Goal: Obtain resource: Obtain resource

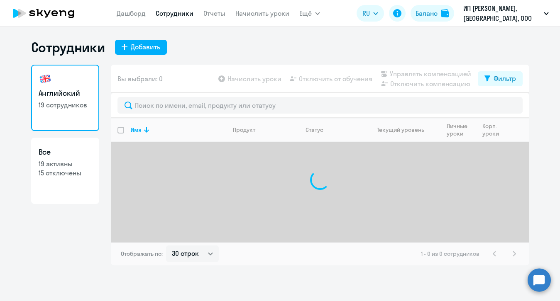
select select "30"
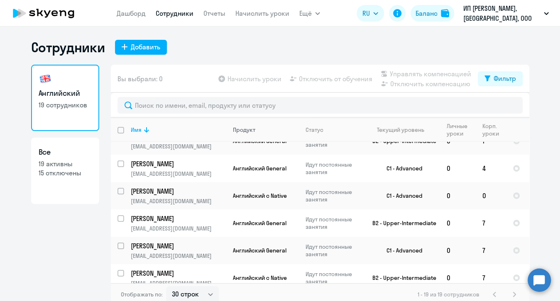
scroll to position [42, 0]
click at [261, 13] on link "Начислить уроки" at bounding box center [262, 13] width 54 height 8
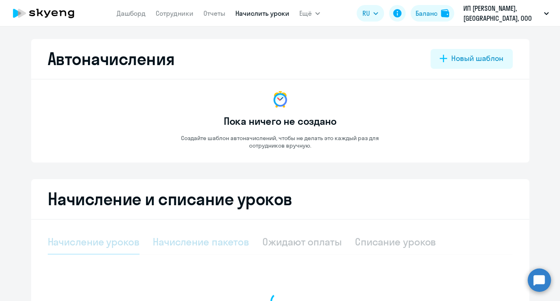
select select "10"
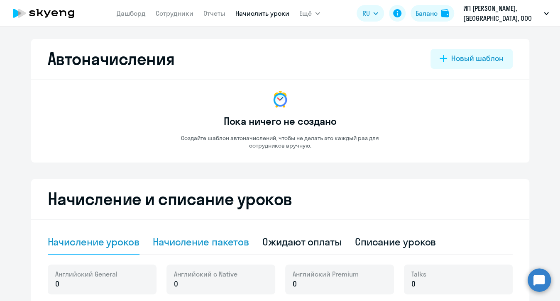
click at [202, 242] on div "Начисление пакетов" at bounding box center [201, 241] width 96 height 13
select select "10"
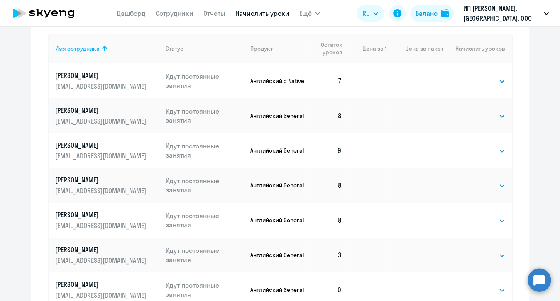
scroll to position [325, 0]
click at [476, 251] on select "Выбрать 4 8 16 32 64 96 128" at bounding box center [488, 256] width 34 height 10
select select "8"
click at [471, 251] on select "Выбрать 4 8 16 32 64 96 128" at bounding box center [488, 256] width 34 height 10
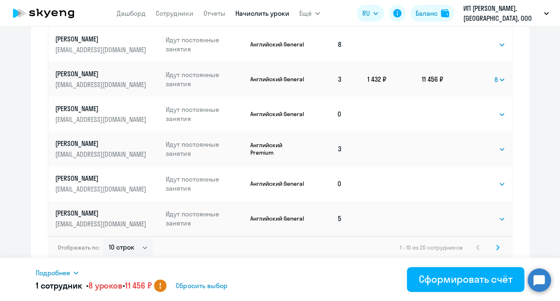
scroll to position [505, 0]
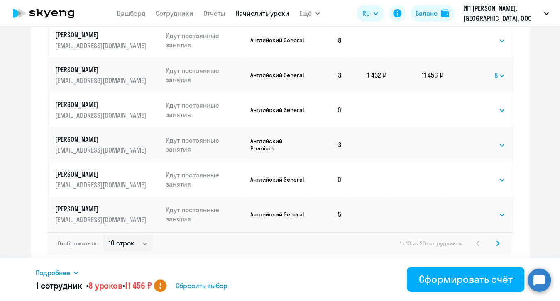
click at [496, 242] on icon at bounding box center [497, 244] width 3 height 6
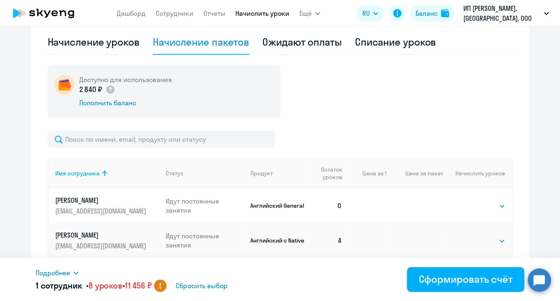
scroll to position [252, 0]
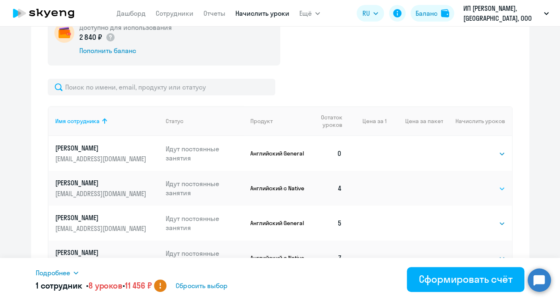
click at [476, 186] on select "Выбрать 4 8 16 32 64 96 128" at bounding box center [488, 189] width 34 height 10
select select "8"
click at [471, 184] on select "Выбрать 4 8 16 32 64 96 128" at bounding box center [488, 189] width 34 height 10
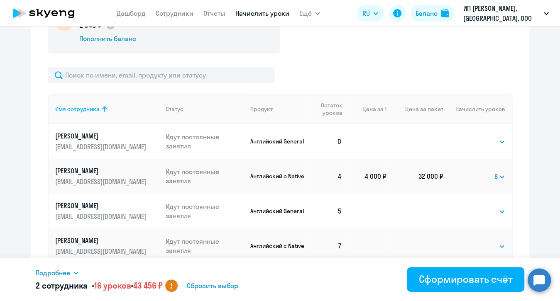
scroll to position [265, 0]
click at [485, 208] on select "Выбрать 4 8 16 32 64 96 128" at bounding box center [488, 211] width 34 height 10
select select "4"
click at [471, 206] on select "Выбрать 4 8 16 32 64 96 128" at bounding box center [488, 211] width 34 height 10
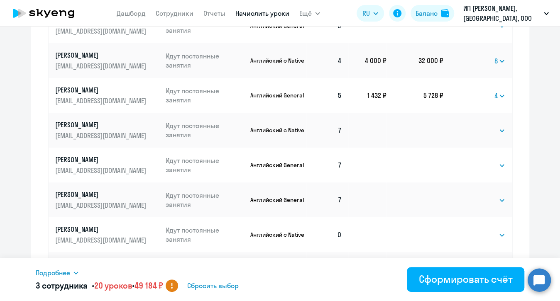
scroll to position [382, 0]
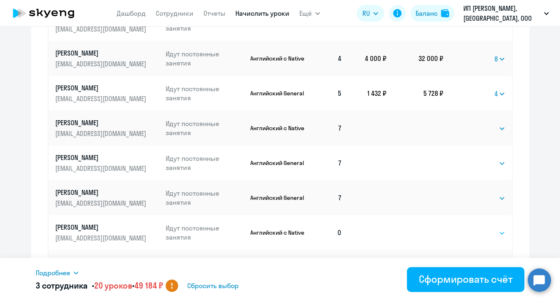
click at [475, 235] on select "Выбрать 4 8 16 32 64 96 128" at bounding box center [488, 233] width 34 height 10
select select "8"
click at [471, 228] on select "Выбрать 4 8 16 32 64 96 128" at bounding box center [488, 233] width 34 height 10
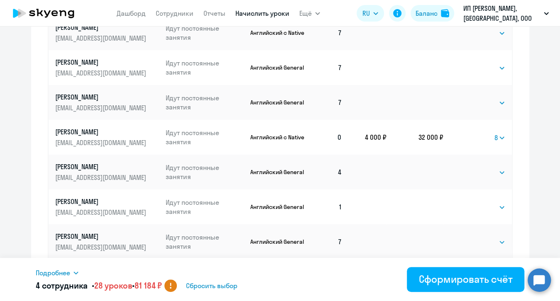
scroll to position [478, 0]
click at [483, 202] on select "Выбрать 4 8 16 32 64 96 128" at bounding box center [488, 207] width 34 height 10
select select "8"
click at [471, 202] on select "Выбрать 4 8 16 32 64 96 128" at bounding box center [488, 207] width 34 height 10
click at [482, 234] on td "Выбрать 4 8 16 32 64 96 128 Выбрать" at bounding box center [477, 241] width 68 height 35
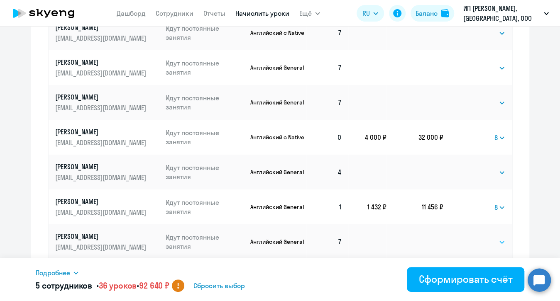
click at [482, 239] on select "Выбрать 4 8 16 32 64 96 128" at bounding box center [488, 242] width 34 height 10
select select "8"
click at [471, 237] on select "Выбрать 4 8 16 32 64 96 128" at bounding box center [488, 242] width 34 height 10
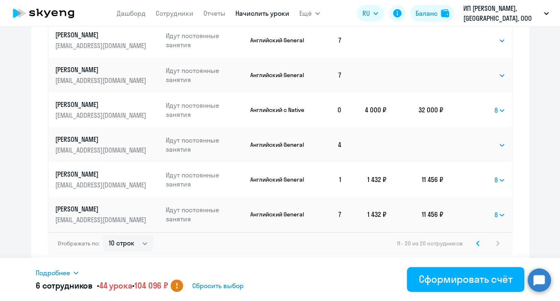
click at [63, 273] on span "Подробнее" at bounding box center [53, 273] width 34 height 10
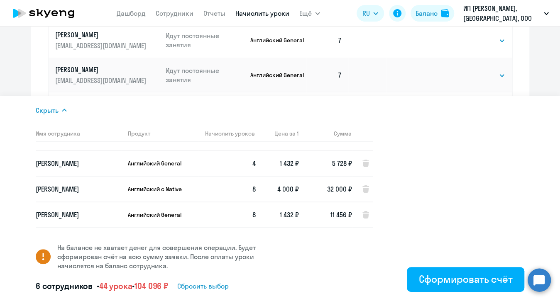
scroll to position [61, 0]
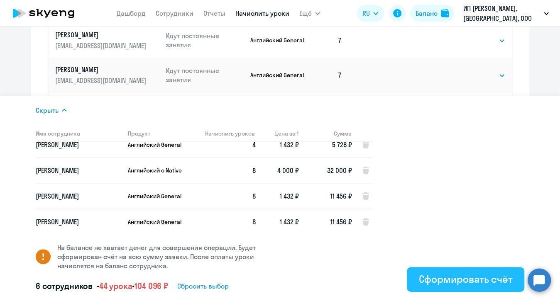
click at [466, 285] on div "Сформировать счёт" at bounding box center [465, 279] width 94 height 13
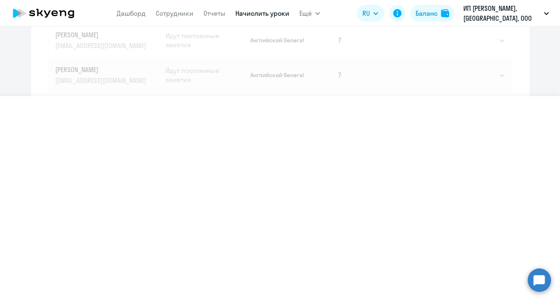
select select
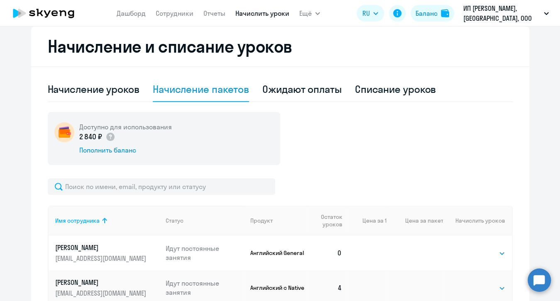
scroll to position [0, 0]
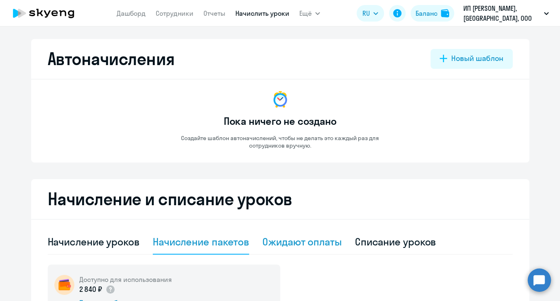
click at [295, 240] on div "Ожидают оплаты" at bounding box center [301, 241] width 79 height 13
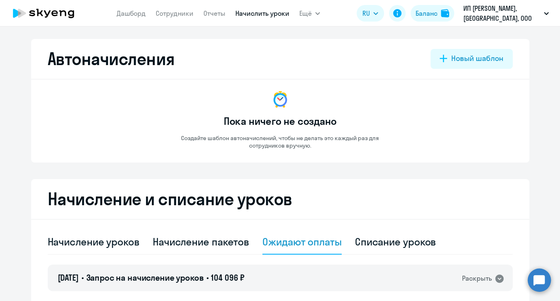
scroll to position [119, 0]
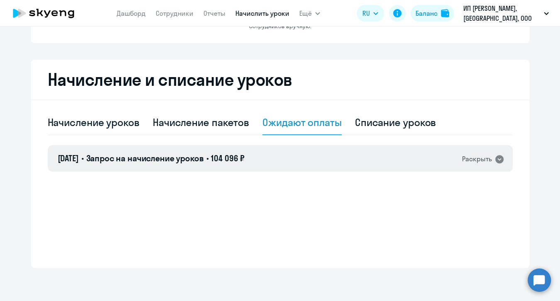
click at [486, 151] on div "[DATE] • Запрос на начисление уроков • 104 096 ₽ Раскрыть" at bounding box center [280, 158] width 465 height 27
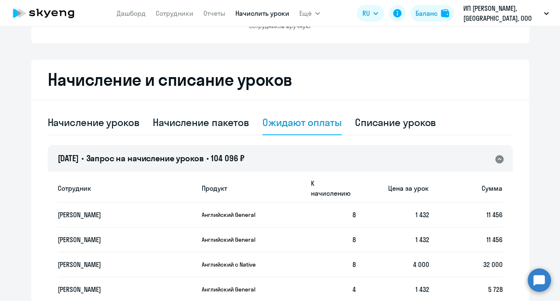
scroll to position [235, 0]
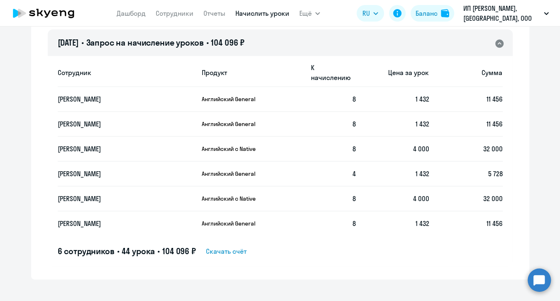
click at [219, 246] on span "Скачать счёт" at bounding box center [226, 251] width 41 height 10
